Goal: Transaction & Acquisition: Purchase product/service

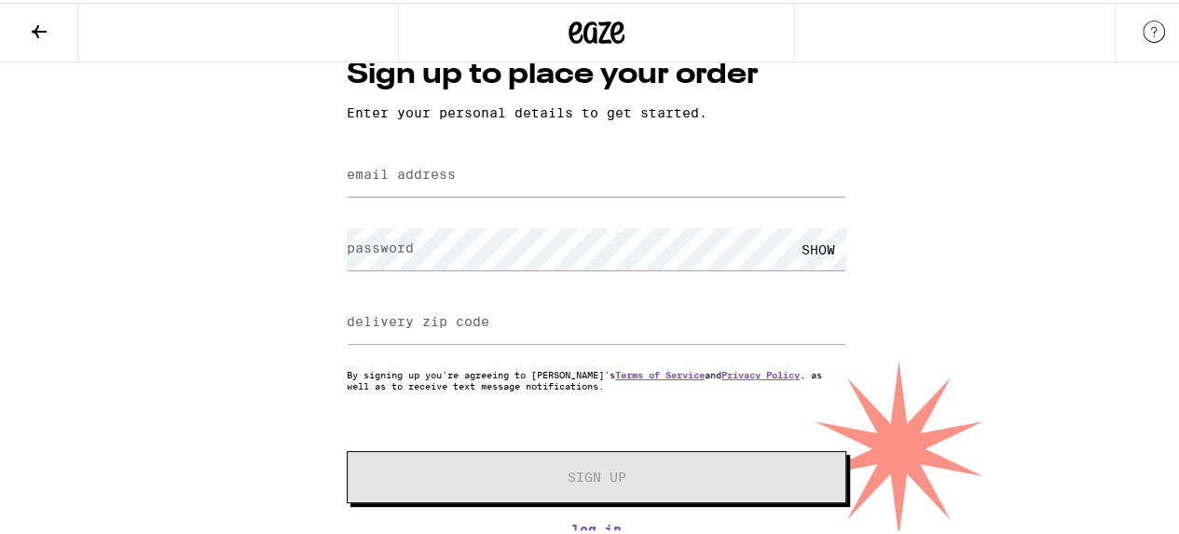
scroll to position [59, 0]
click at [704, 372] on link "Terms of Service" at bounding box center [659, 371] width 89 height 11
click at [24, 25] on button at bounding box center [39, 30] width 78 height 59
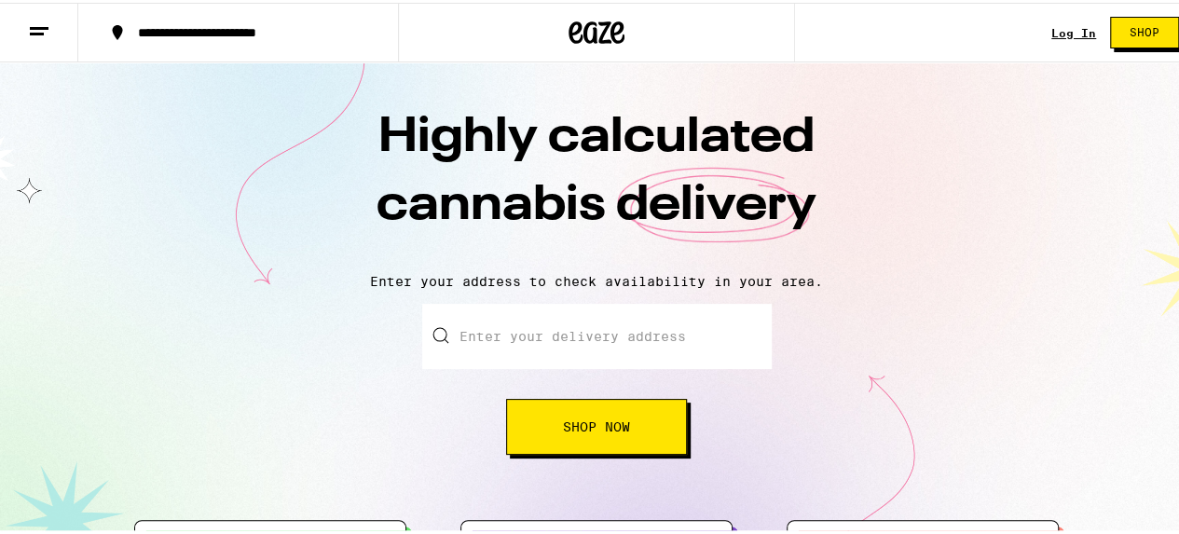
click at [34, 25] on line at bounding box center [39, 25] width 19 height 0
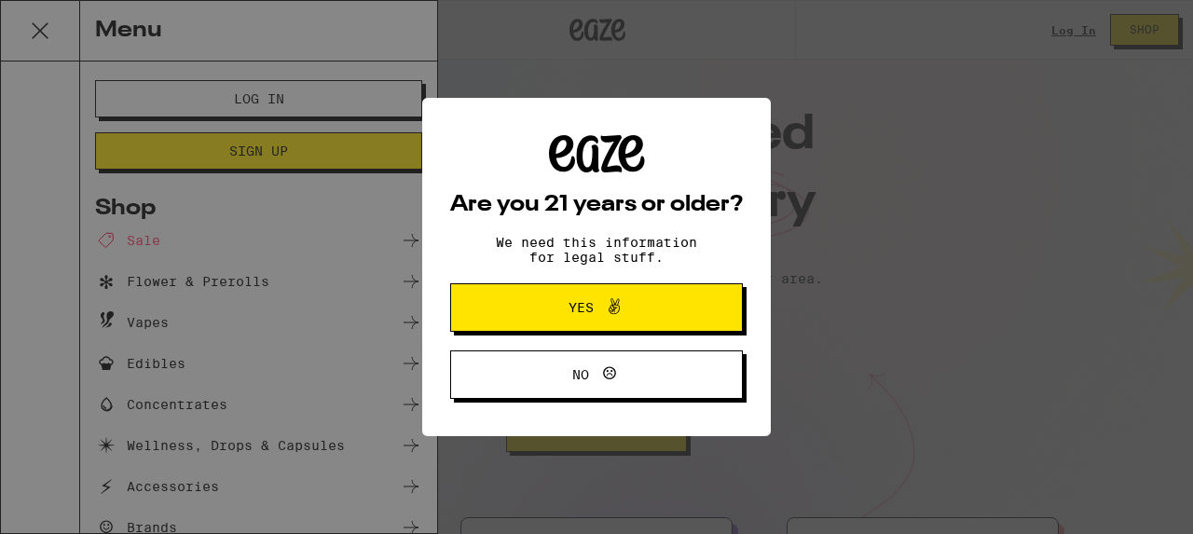
click at [566, 312] on span "Yes" at bounding box center [596, 307] width 142 height 24
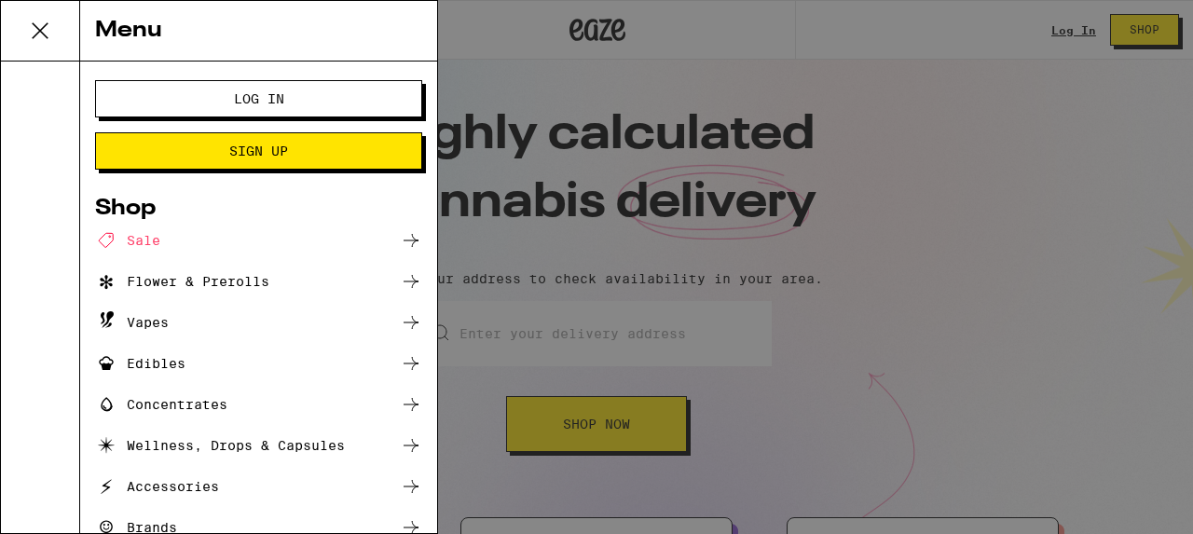
click at [144, 234] on div "Sale" at bounding box center [127, 240] width 65 height 22
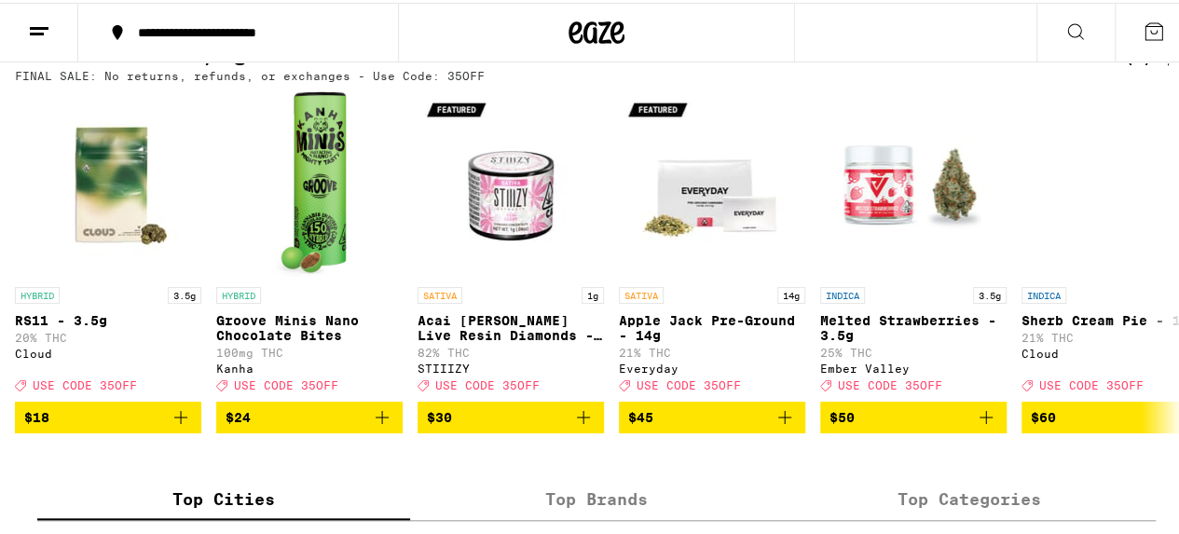
scroll to position [624, 0]
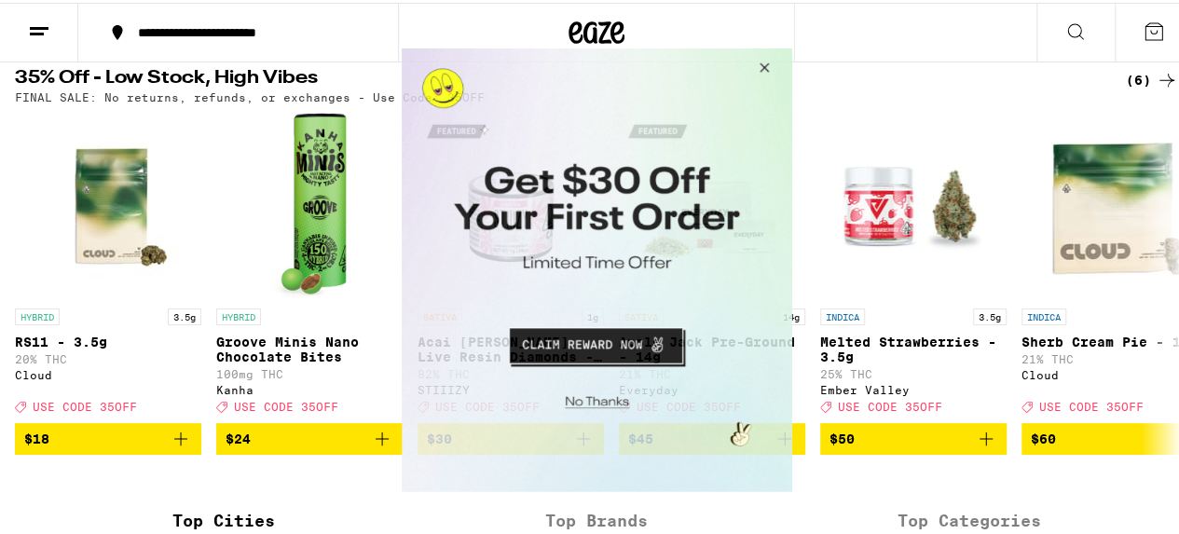
click at [762, 63] on button "Close Modal" at bounding box center [760, 70] width 50 height 45
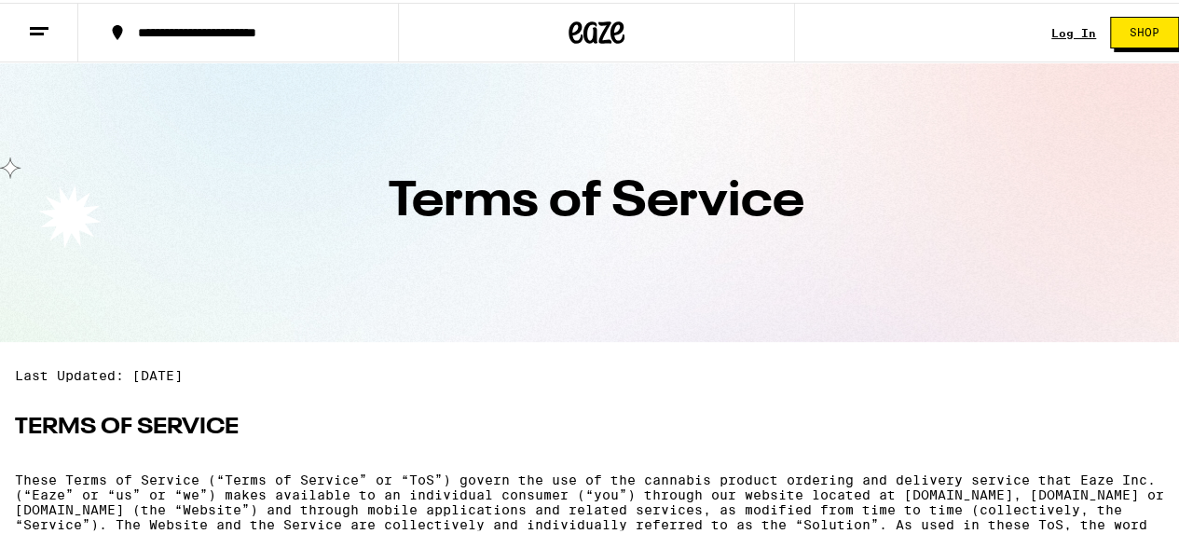
click at [32, 28] on icon at bounding box center [39, 29] width 22 height 22
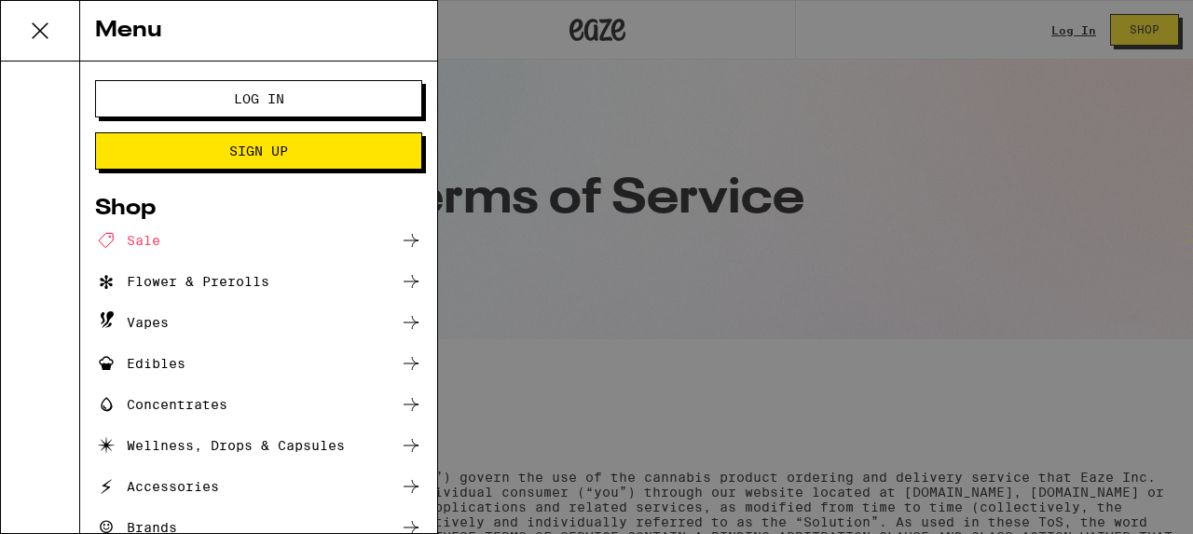
click at [140, 239] on div "Sale" at bounding box center [127, 240] width 65 height 22
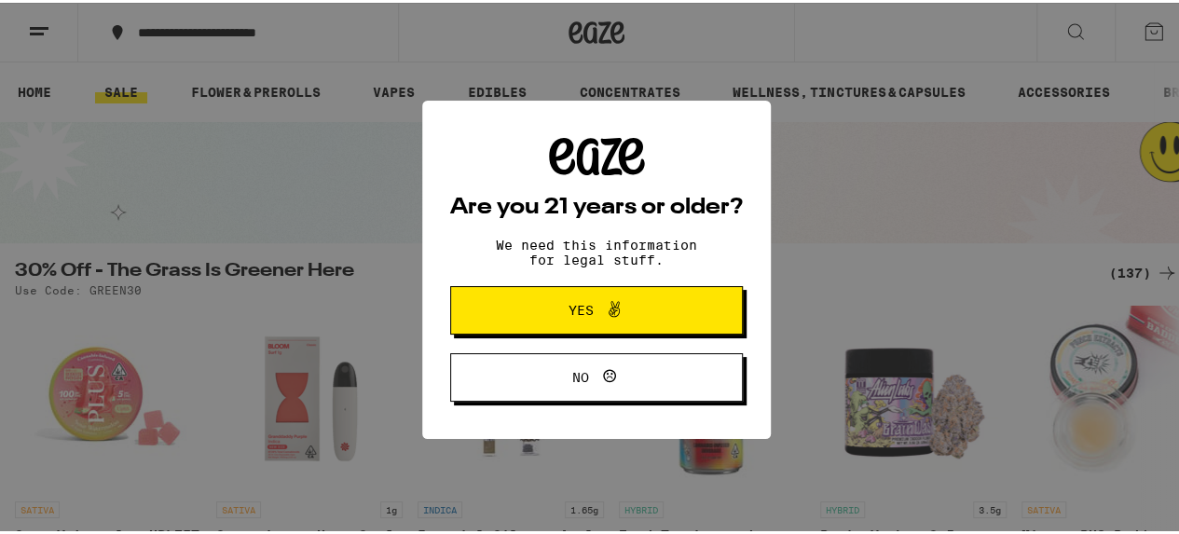
click at [635, 384] on span "No" at bounding box center [596, 374] width 142 height 24
